Goal: Navigation & Orientation: Find specific page/section

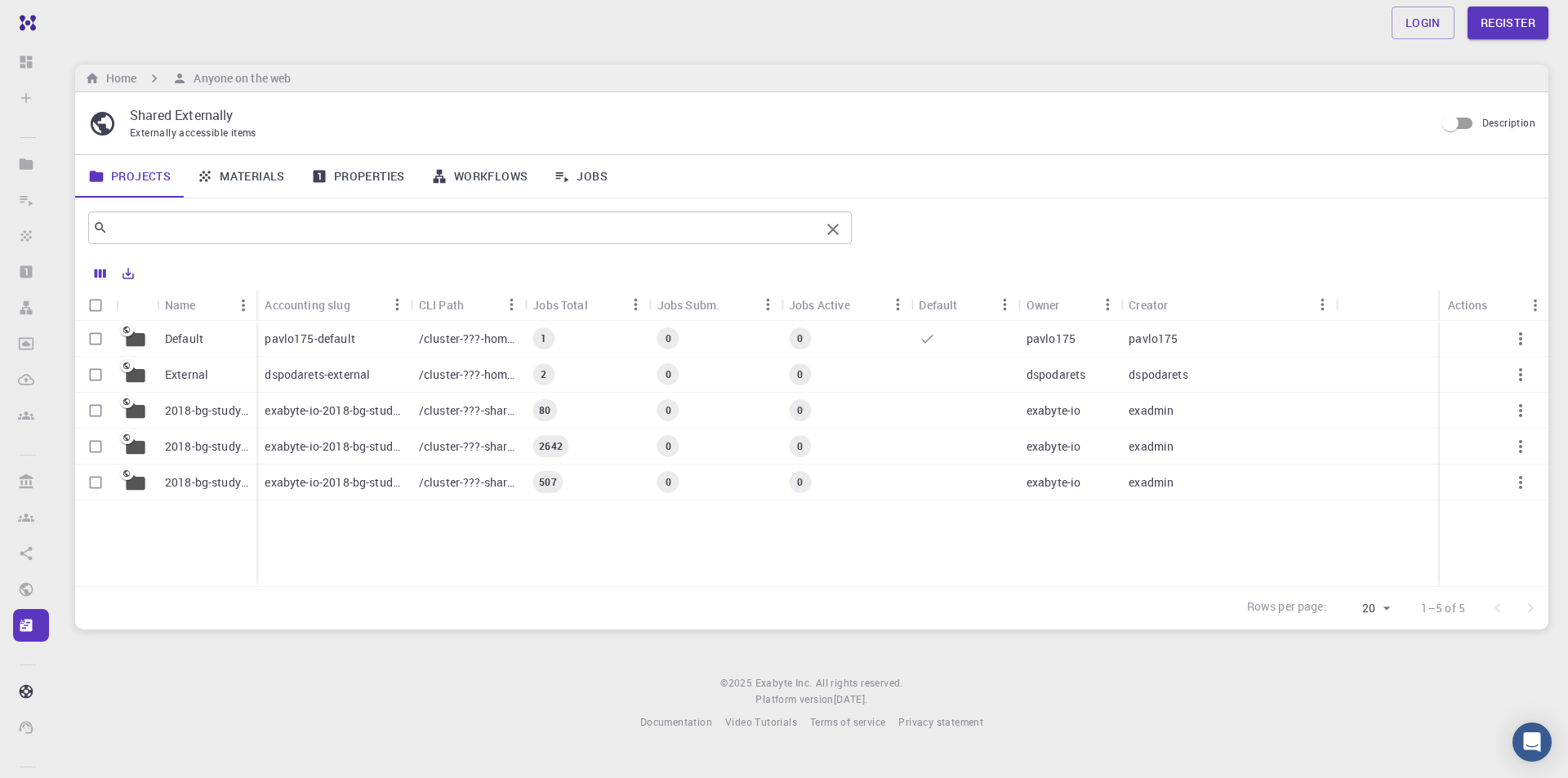
click at [193, 226] on input "text" at bounding box center [464, 227] width 712 height 23
click at [844, 130] on div "Externally accessible items" at bounding box center [776, 133] width 1292 height 16
click at [311, 177] on icon at bounding box center [319, 176] width 16 height 16
click at [278, 176] on link "Materials" at bounding box center [241, 176] width 115 height 43
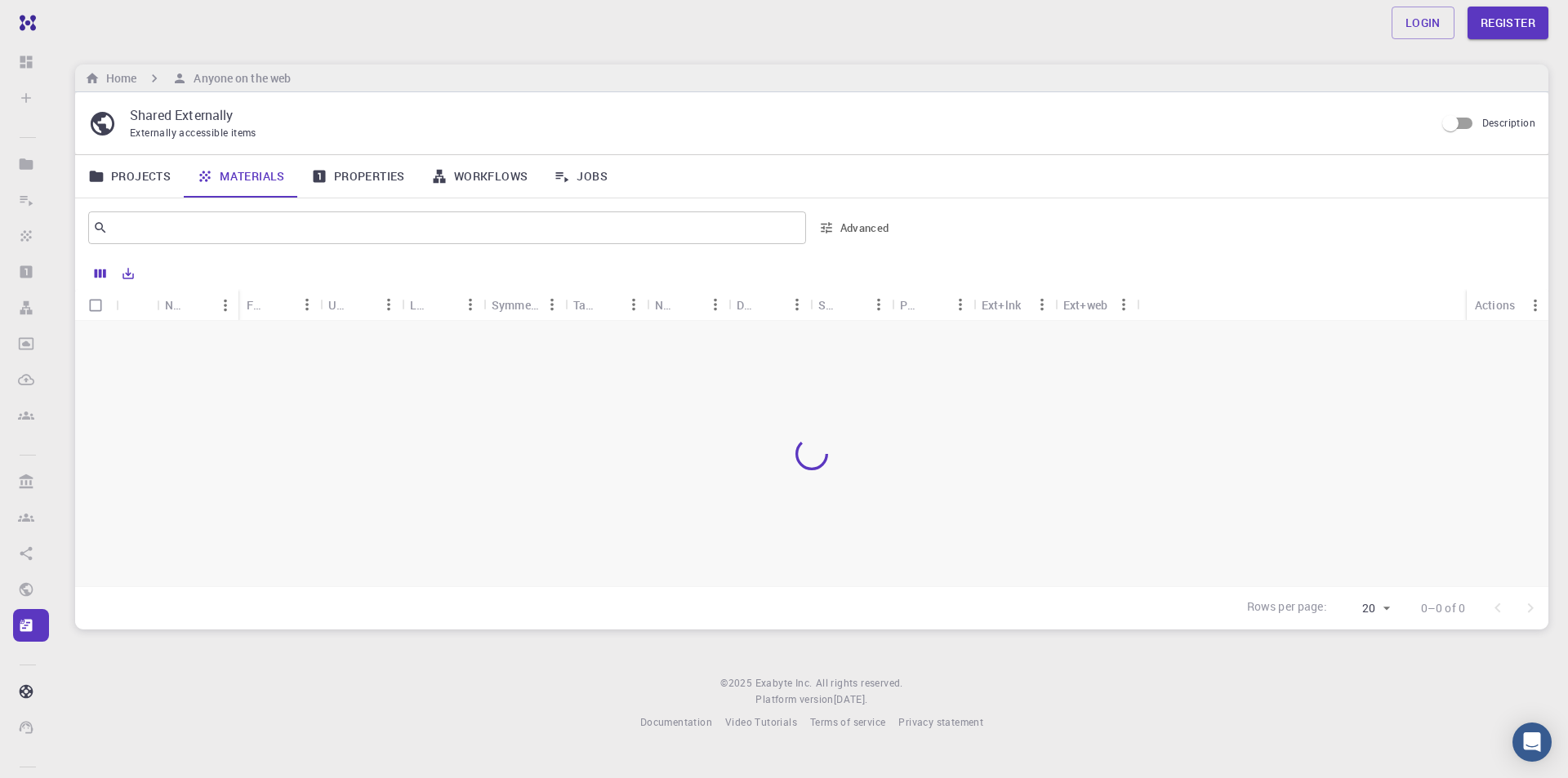
click at [300, 165] on link "Properties" at bounding box center [358, 176] width 120 height 43
click at [263, 180] on link "Materials" at bounding box center [241, 176] width 115 height 43
